Goal: Check status: Check status

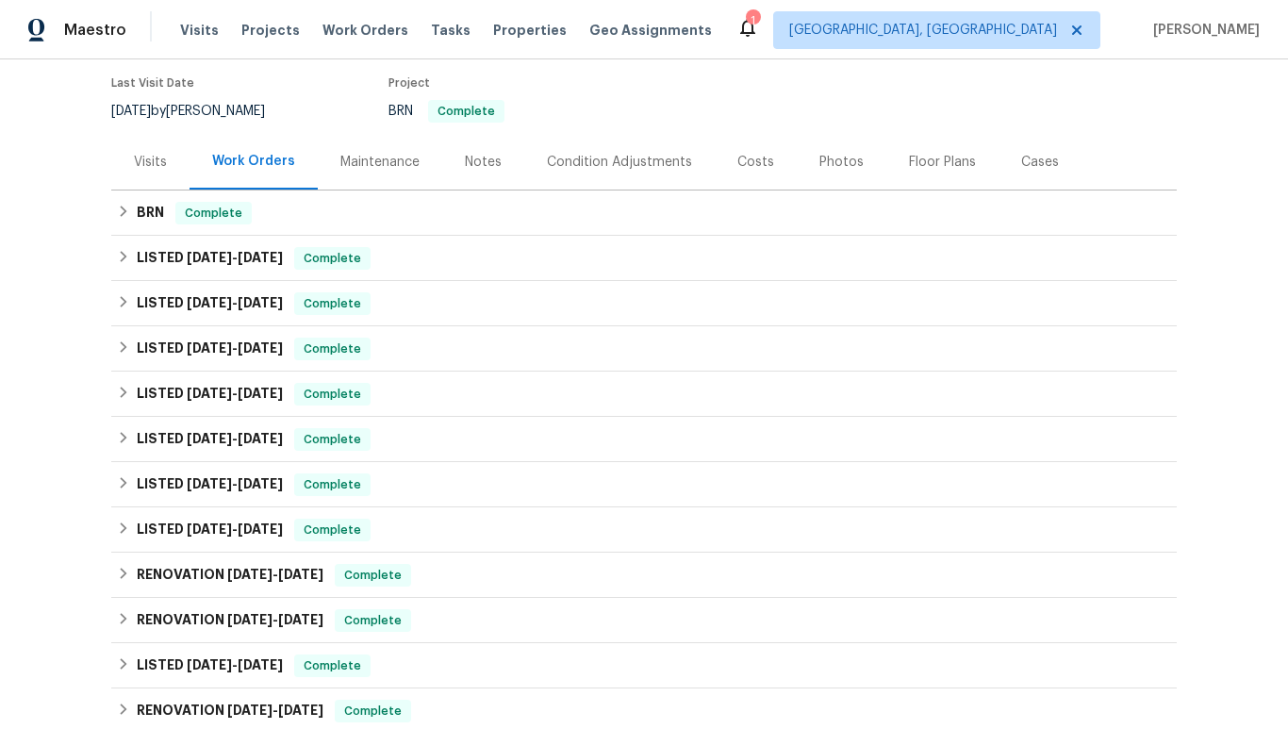
scroll to position [186, 0]
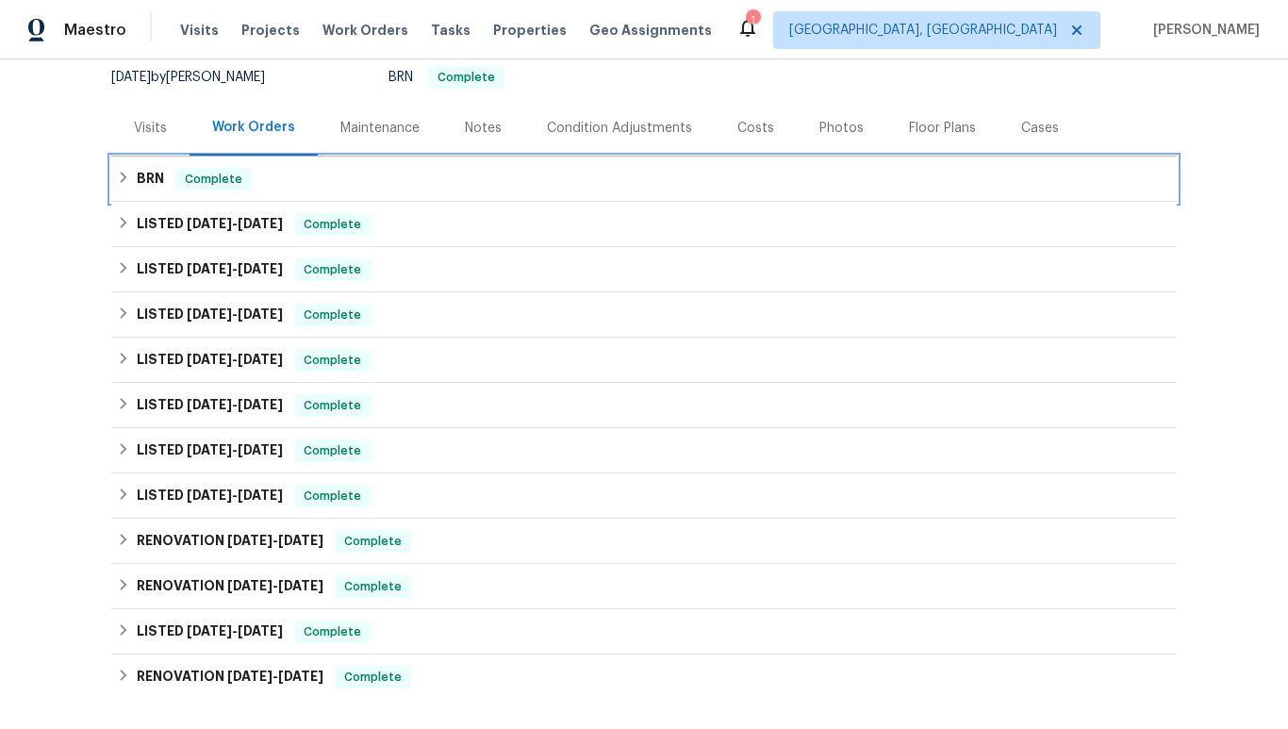
click at [152, 175] on h6 "BRN" at bounding box center [150, 179] width 27 height 23
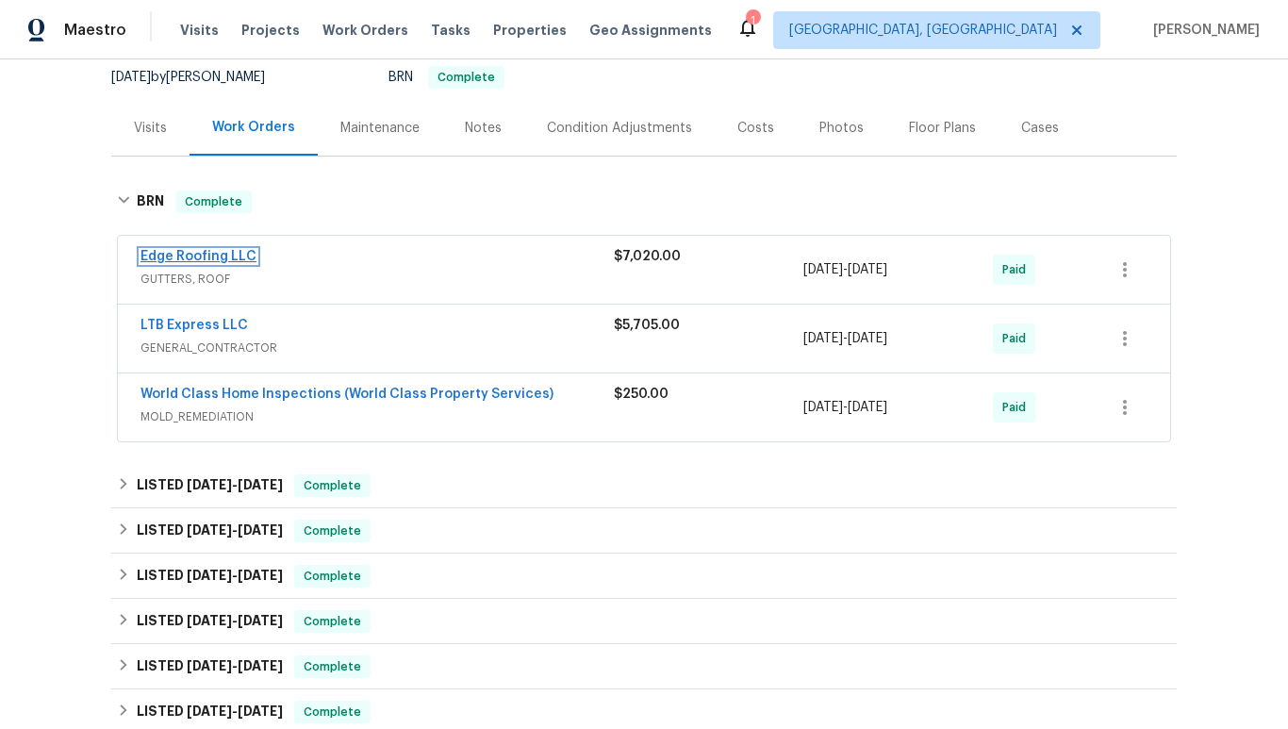
click at [215, 257] on link "Edge Roofing LLC" at bounding box center [199, 256] width 116 height 13
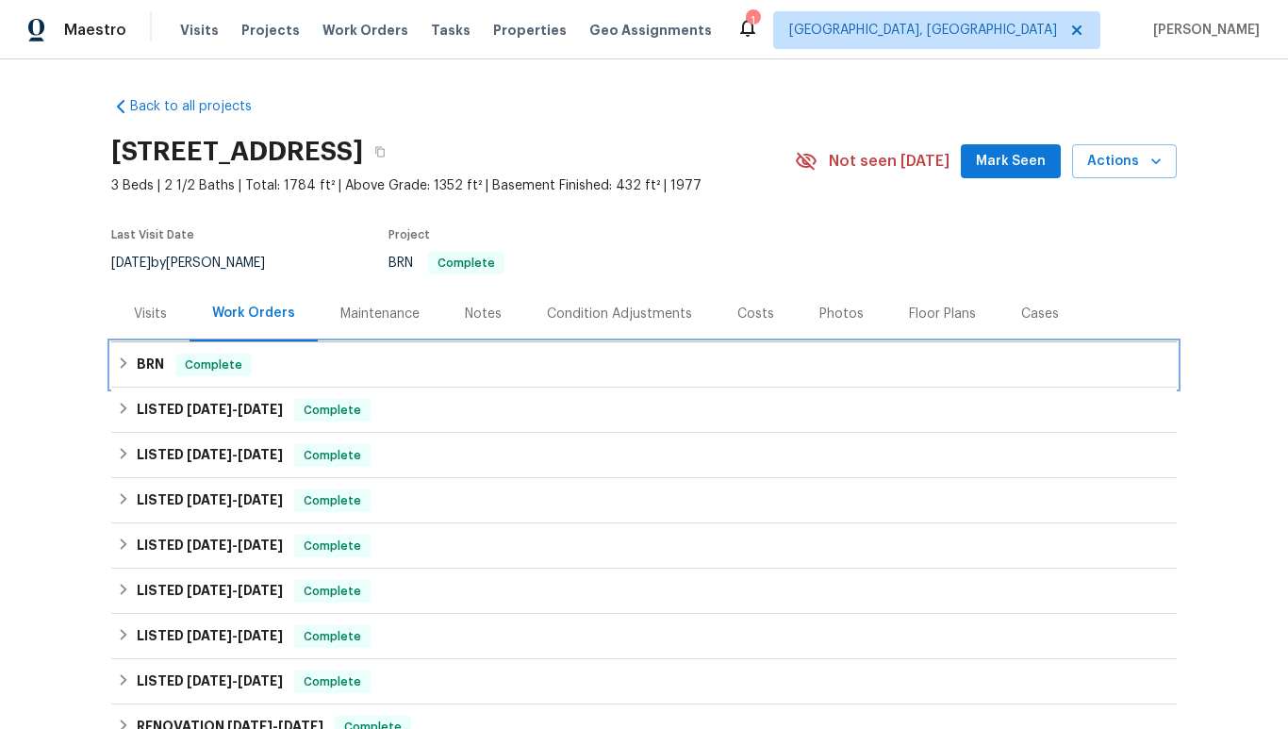
click at [156, 363] on h6 "BRN" at bounding box center [150, 365] width 27 height 23
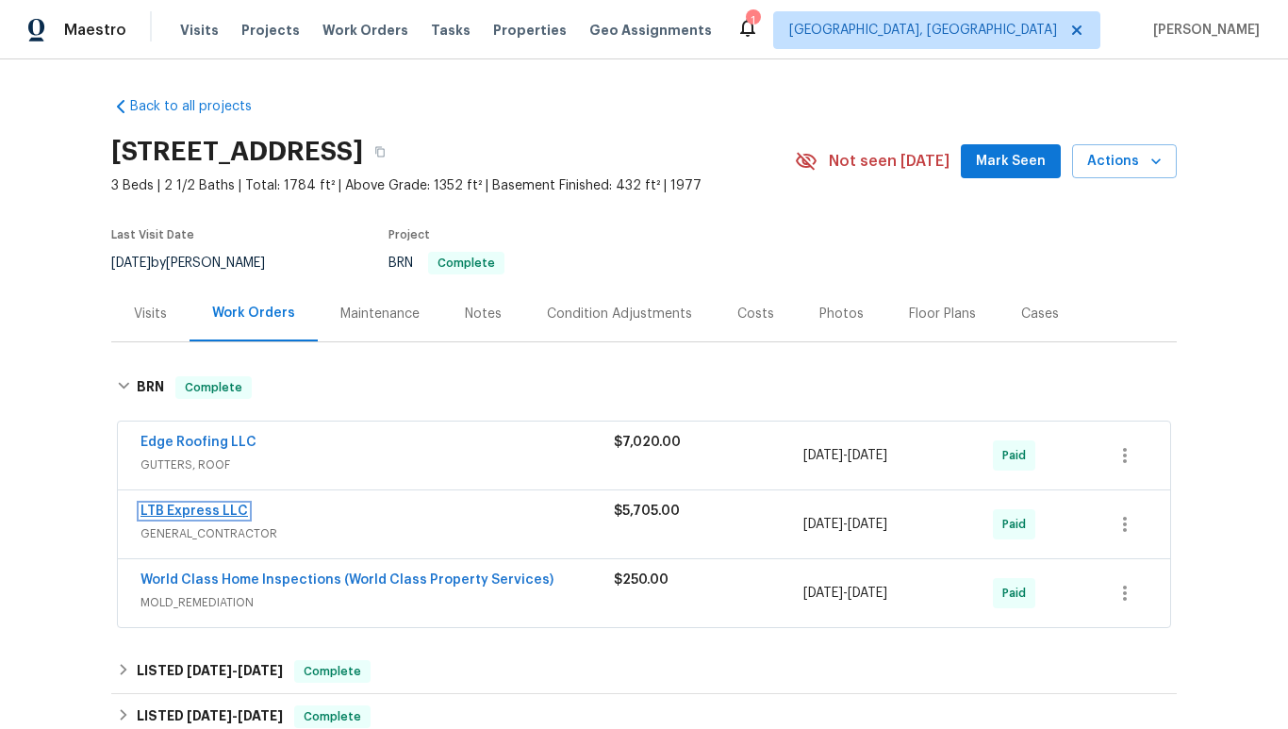
click at [205, 510] on link "LTB Express LLC" at bounding box center [194, 510] width 107 height 13
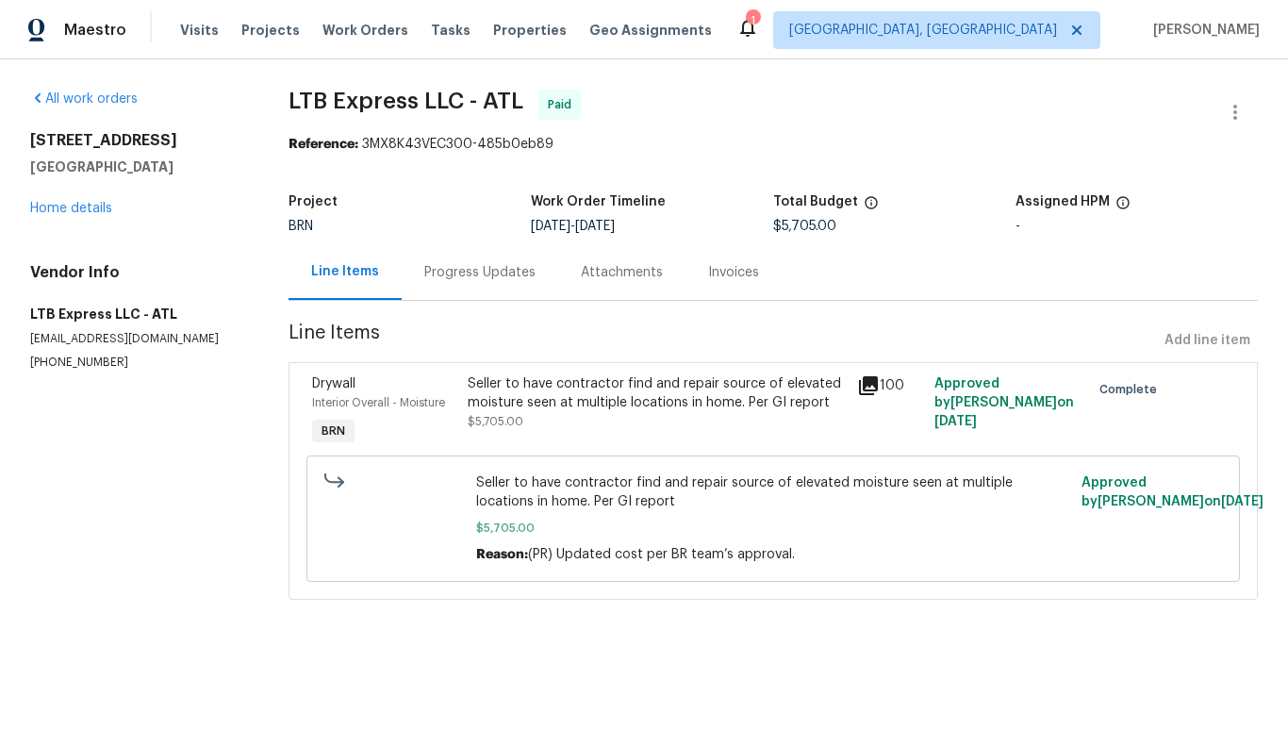
click at [871, 387] on icon at bounding box center [868, 385] width 23 height 23
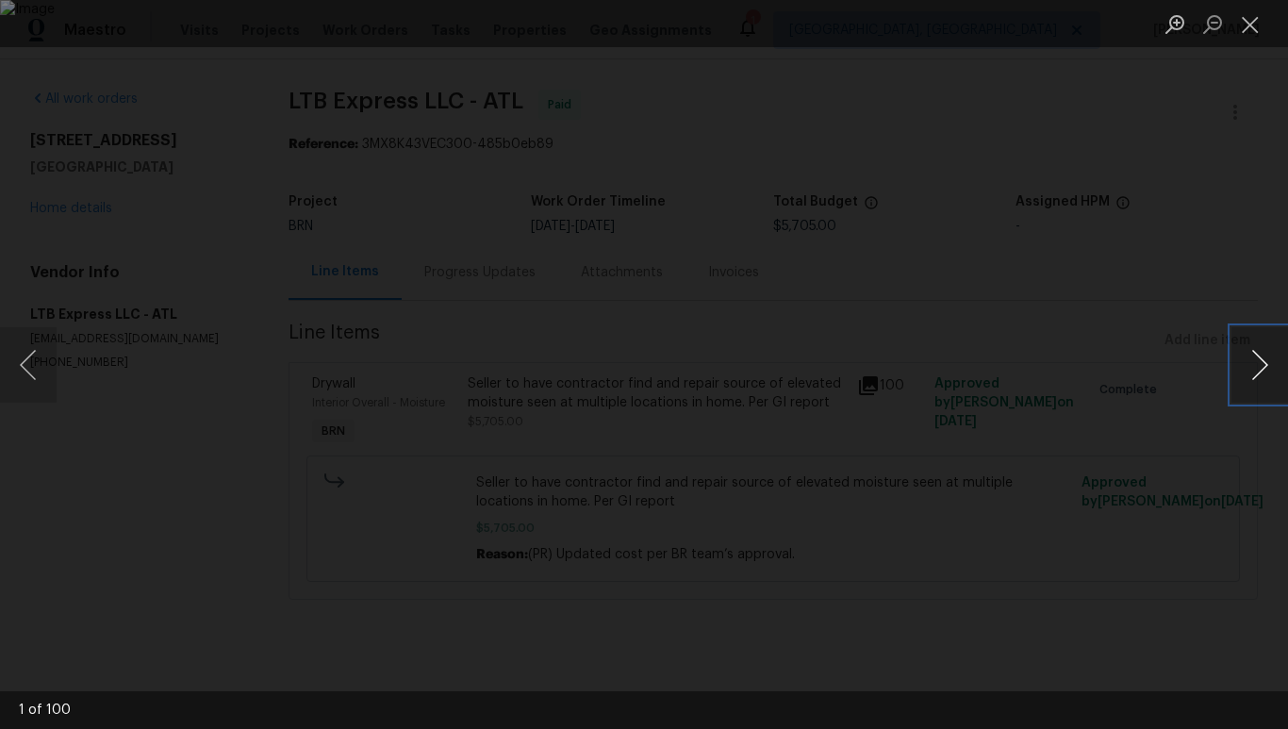
click at [1258, 367] on button "Next image" at bounding box center [1260, 364] width 57 height 75
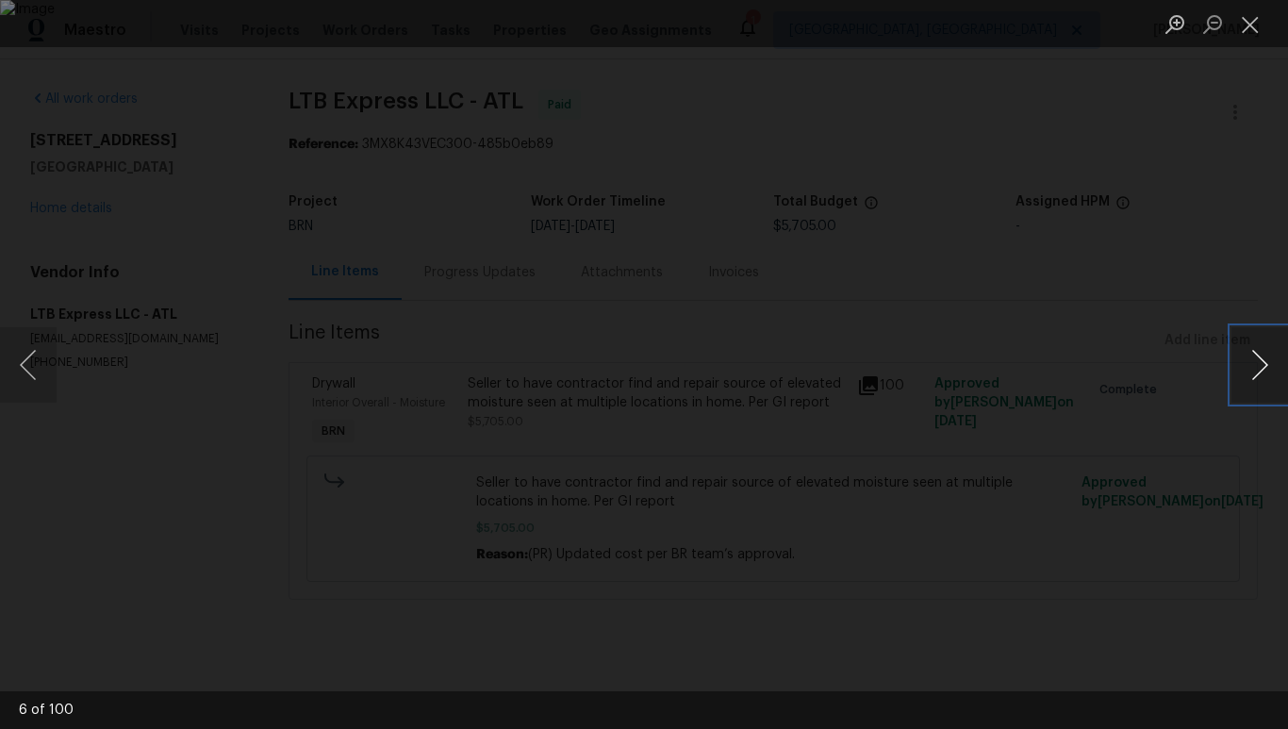
click at [1258, 367] on button "Next image" at bounding box center [1260, 364] width 57 height 75
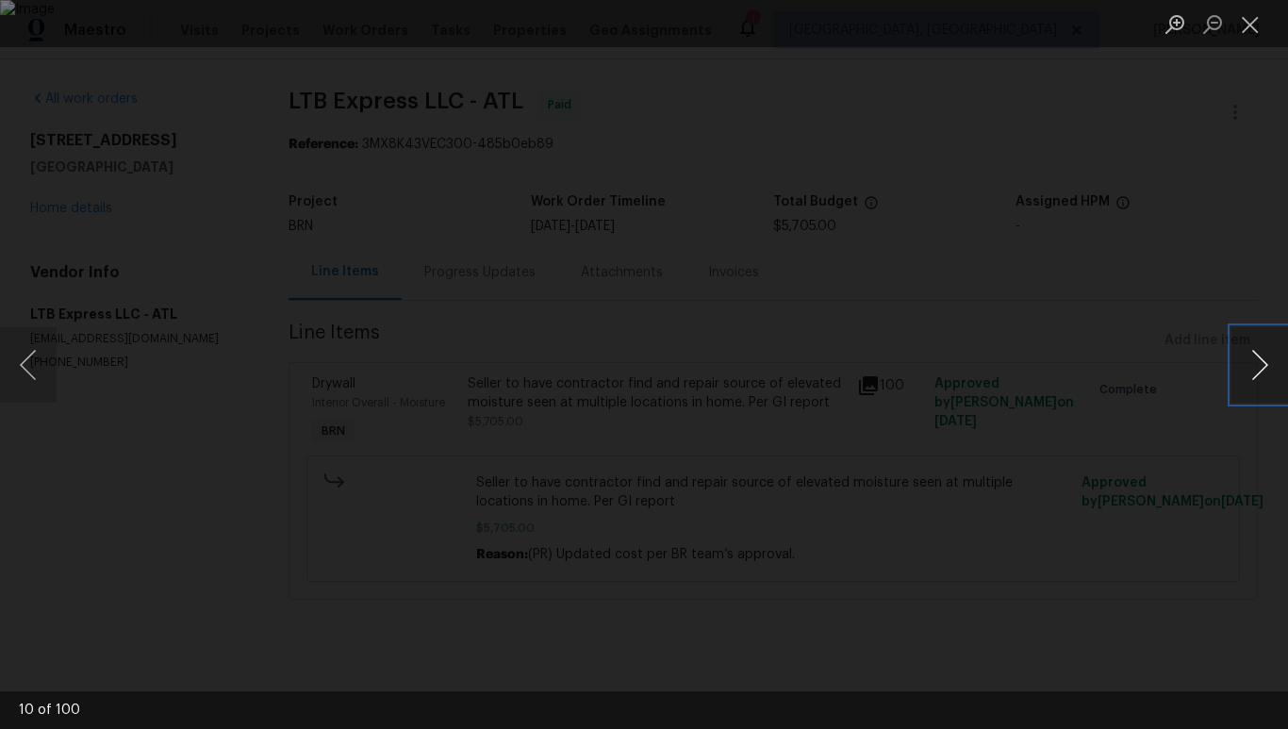
click at [1258, 367] on button "Next image" at bounding box center [1260, 364] width 57 height 75
click at [1251, 371] on button "Next image" at bounding box center [1260, 364] width 57 height 75
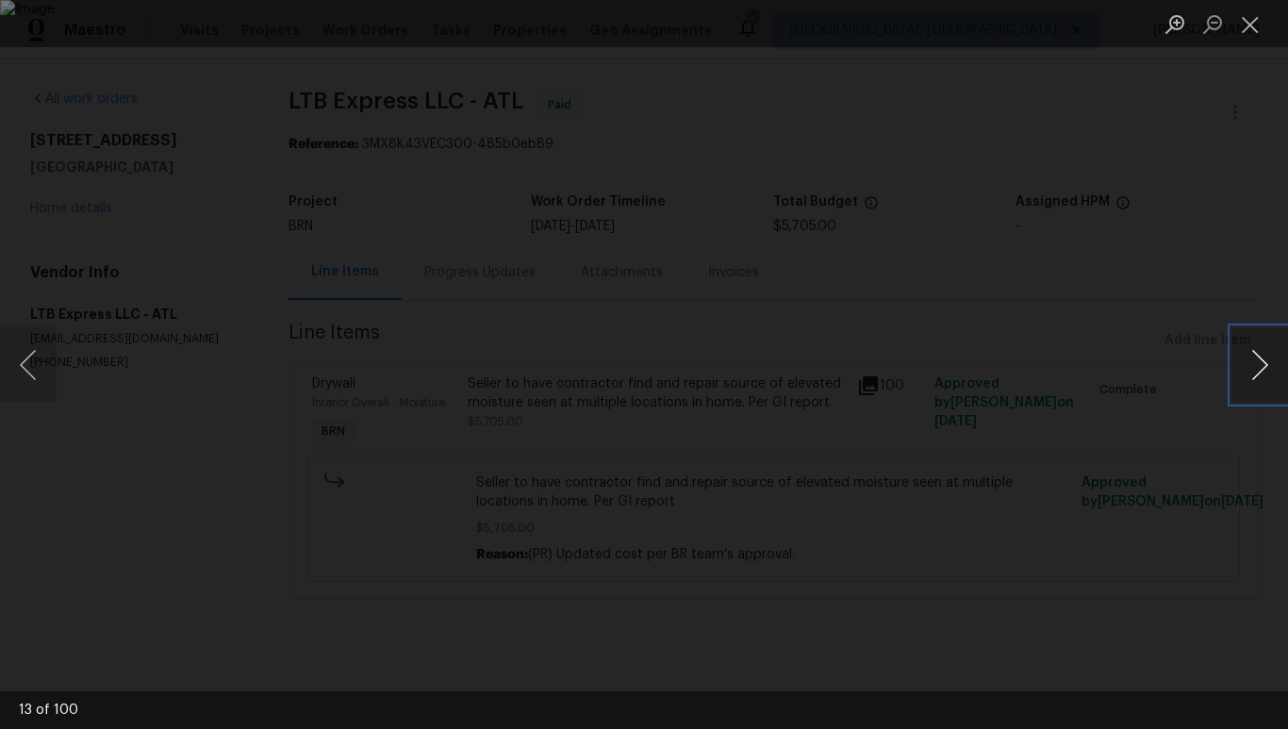
click at [1251, 371] on button "Next image" at bounding box center [1260, 364] width 57 height 75
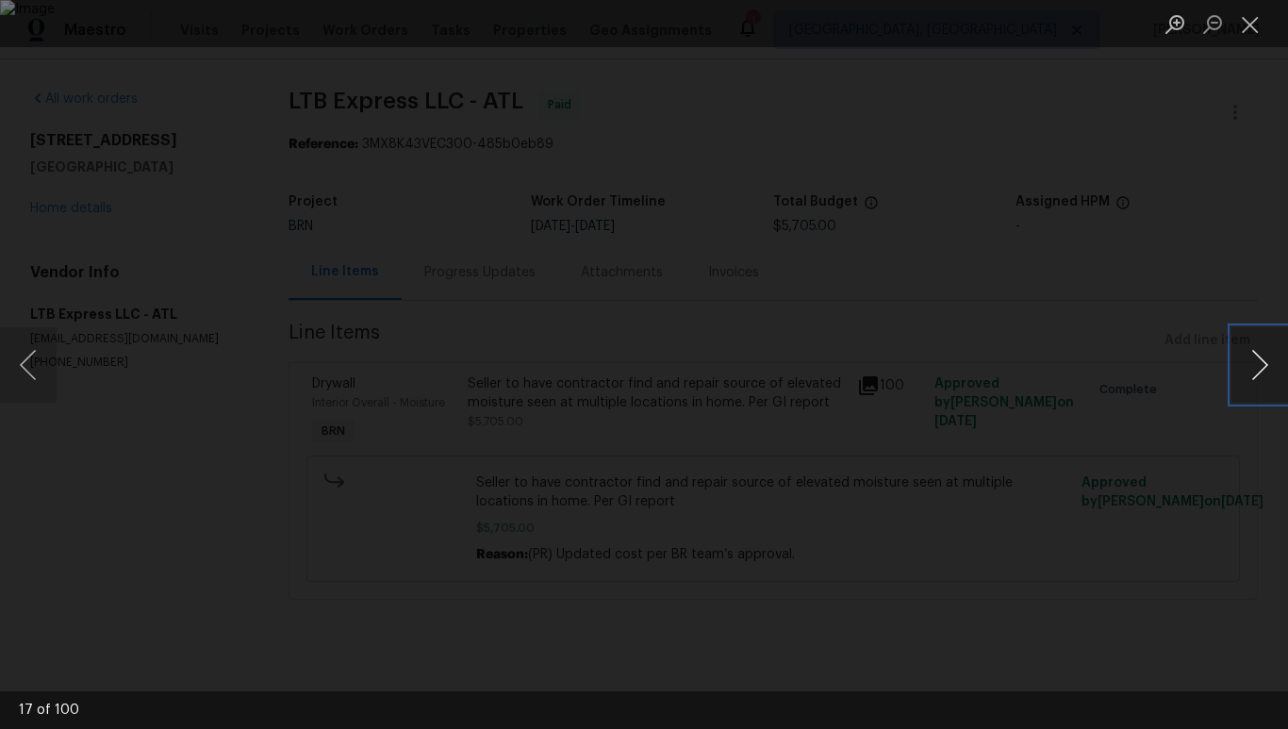
click at [1251, 371] on button "Next image" at bounding box center [1260, 364] width 57 height 75
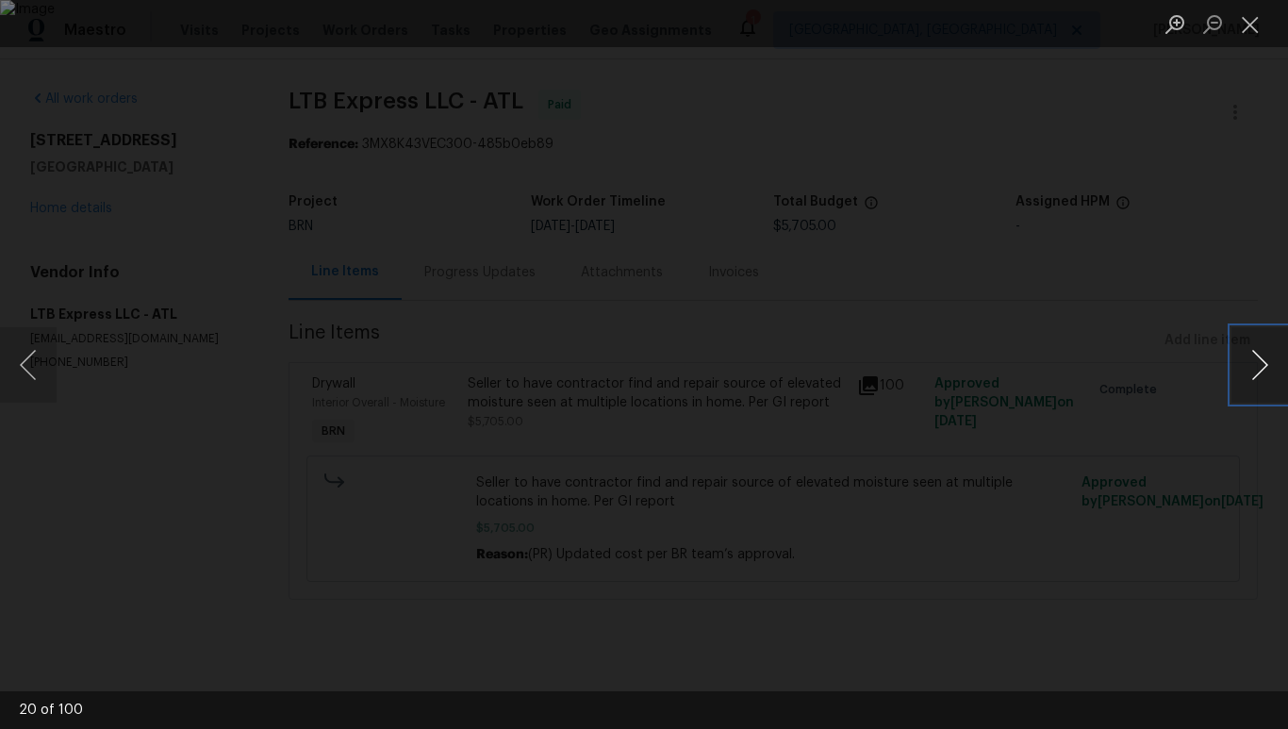
click at [1251, 371] on button "Next image" at bounding box center [1260, 364] width 57 height 75
click at [944, 469] on div "Lightbox" at bounding box center [644, 364] width 1288 height 729
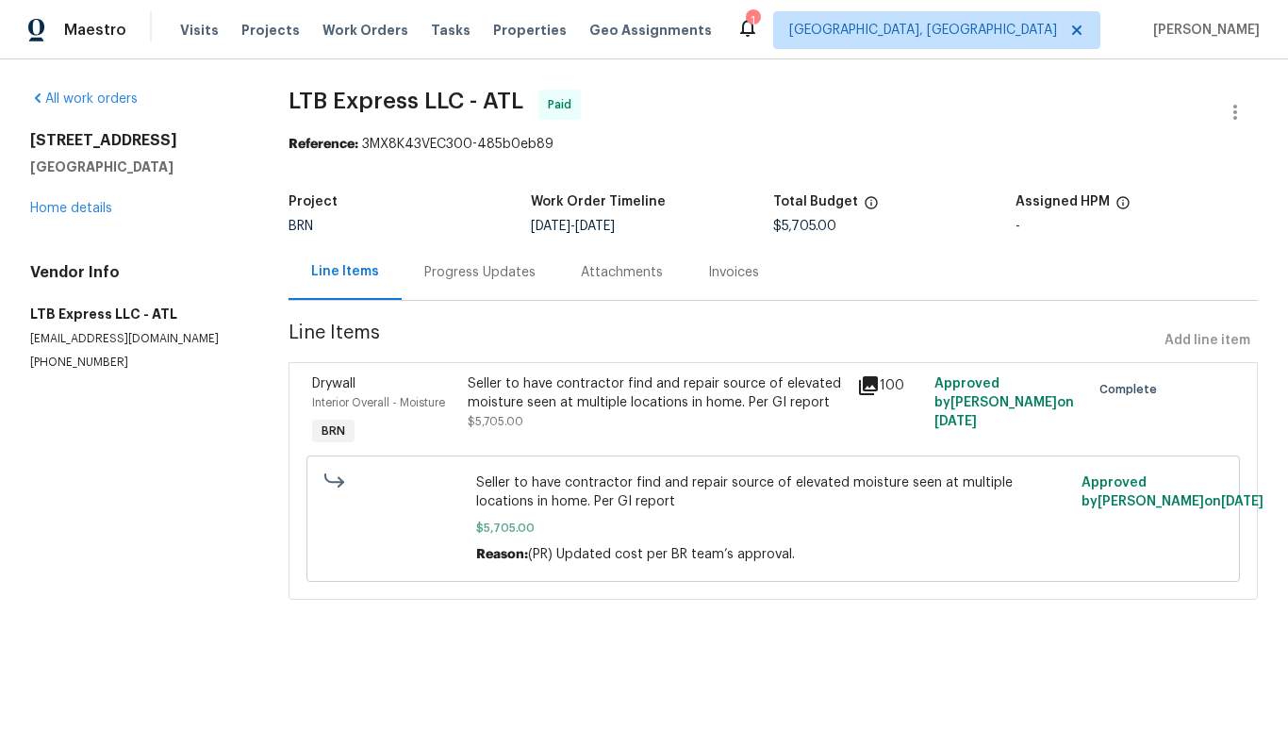
click at [623, 273] on div "Attachments" at bounding box center [622, 272] width 82 height 19
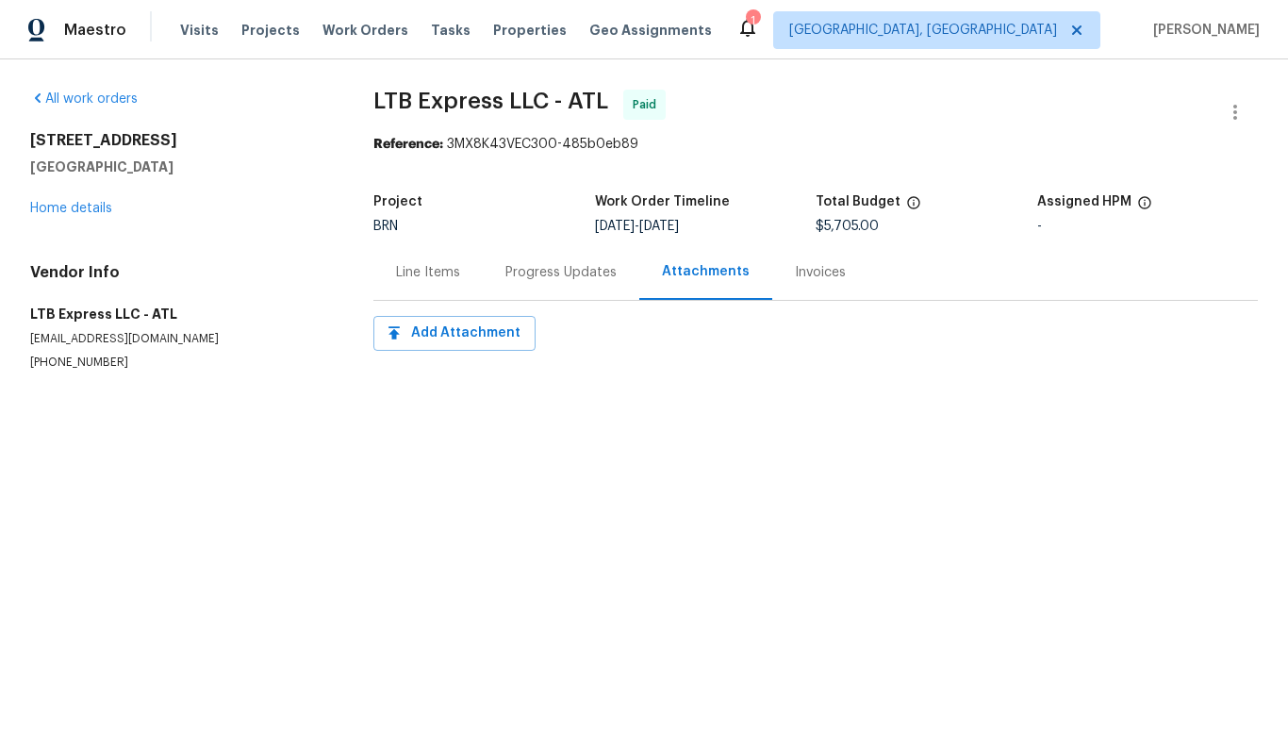
click at [521, 275] on div "Progress Updates" at bounding box center [560, 272] width 111 height 19
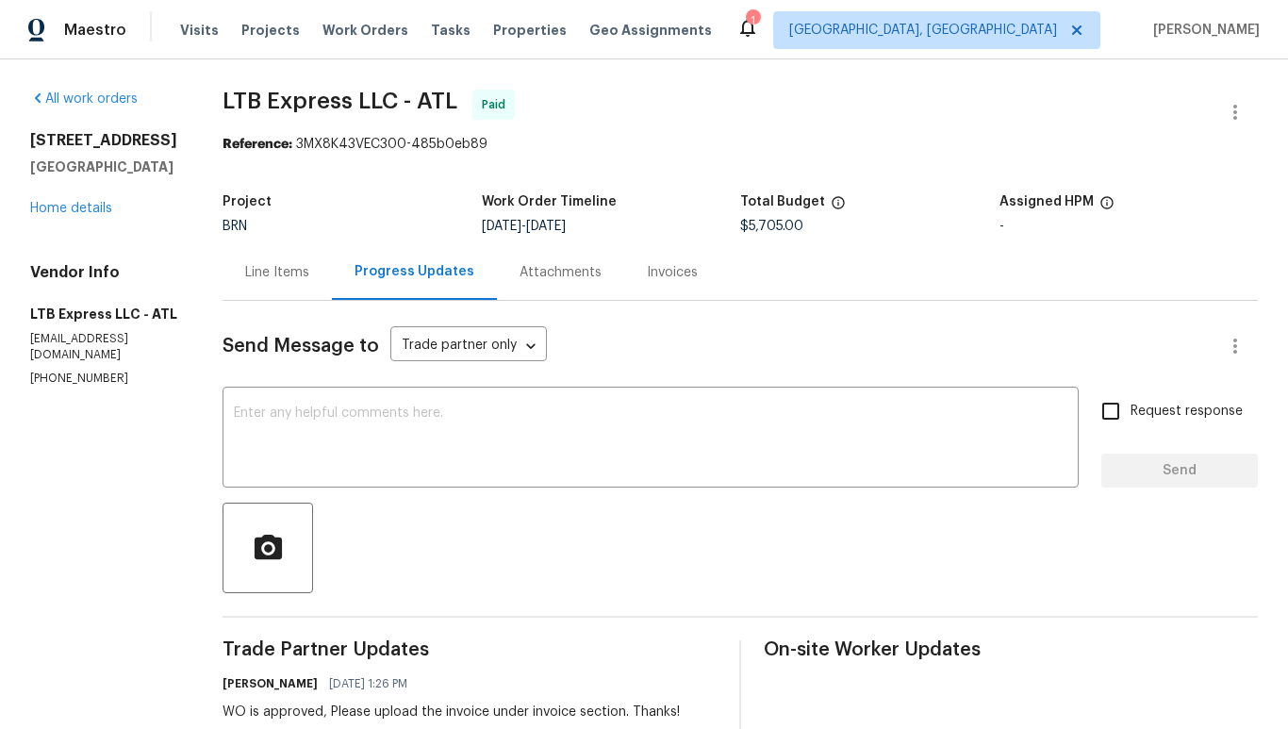
click at [441, 275] on div "Progress Updates" at bounding box center [415, 271] width 120 height 19
click at [273, 268] on div "Line Items" at bounding box center [277, 272] width 64 height 19
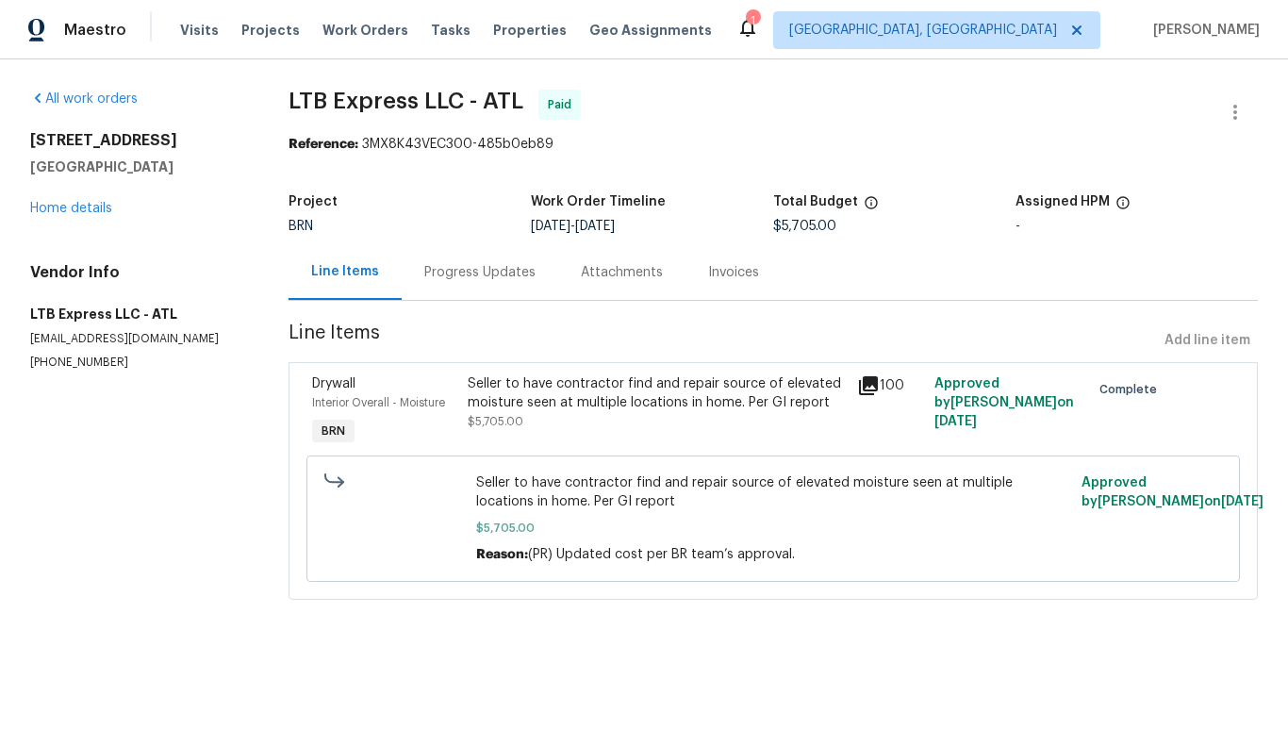
click at [457, 268] on div "Progress Updates" at bounding box center [479, 272] width 111 height 19
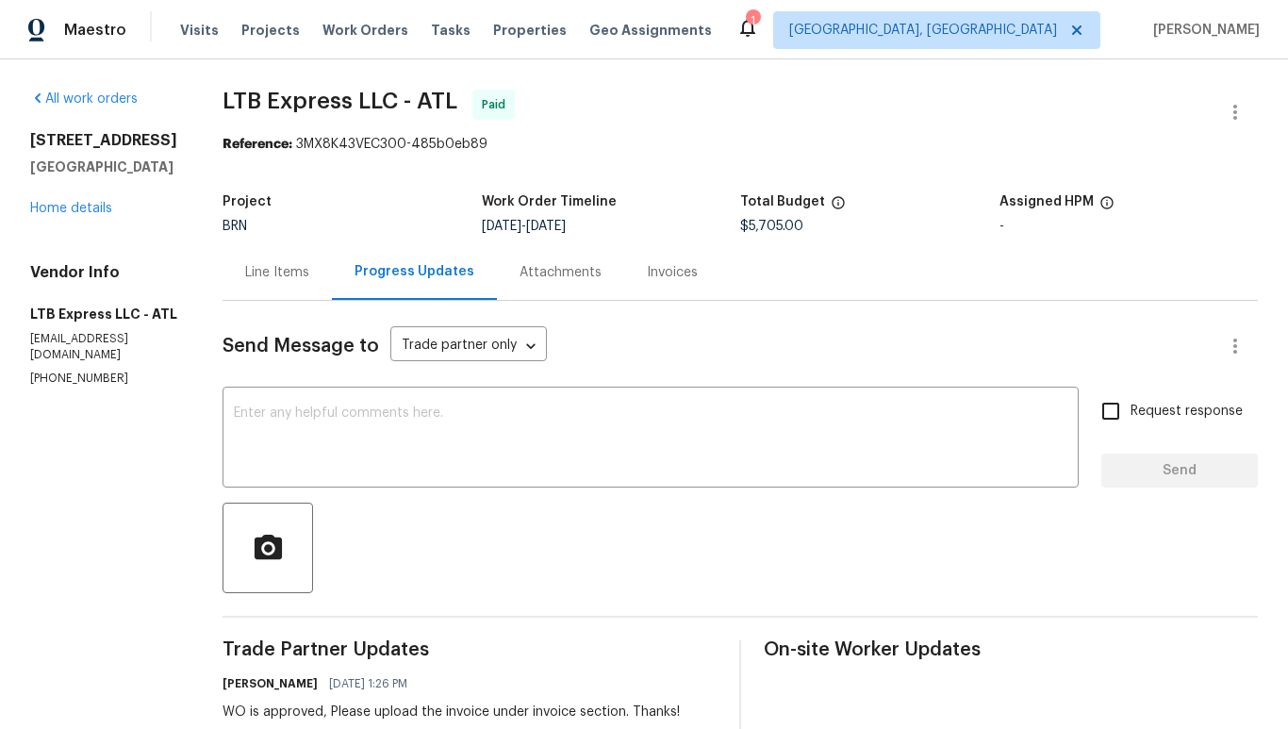
click at [545, 278] on div "Attachments" at bounding box center [561, 272] width 82 height 19
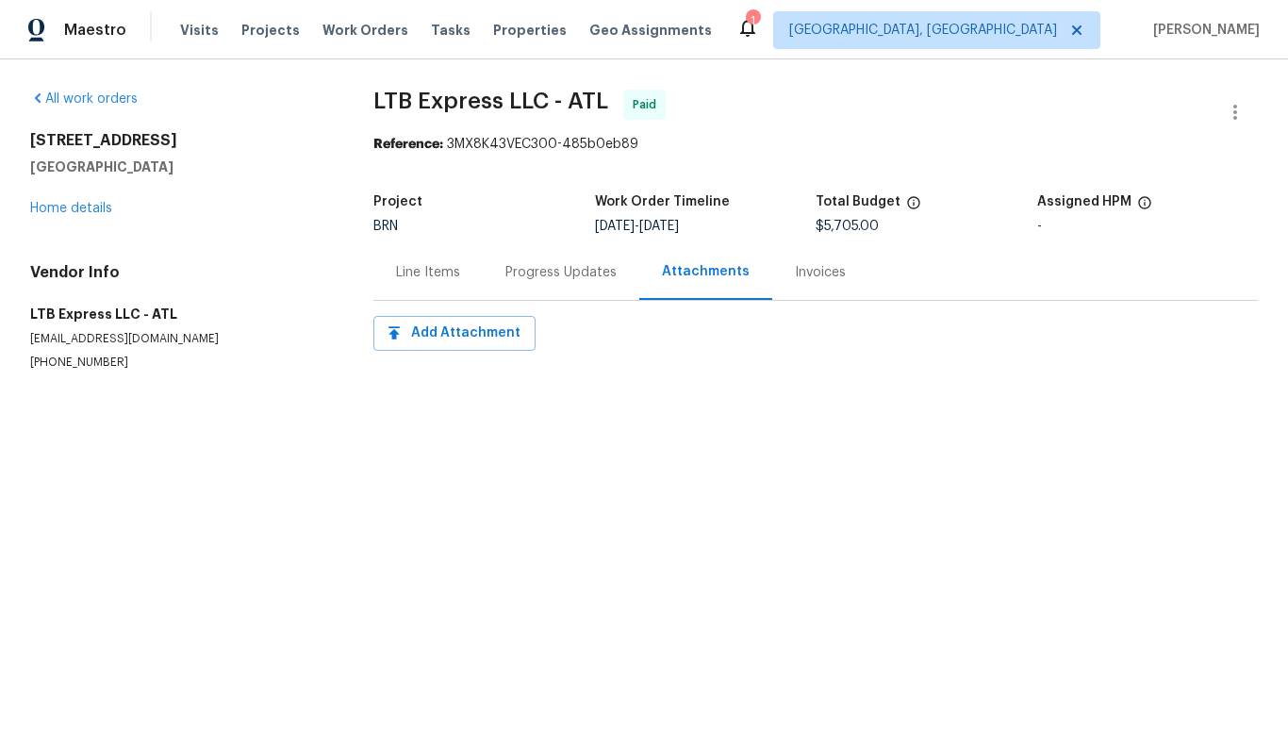
click at [396, 272] on div "Line Items" at bounding box center [428, 272] width 64 height 19
